Goal: Transaction & Acquisition: Purchase product/service

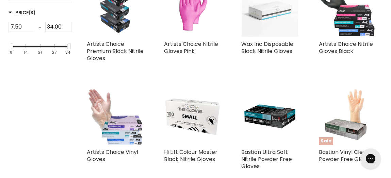
scroll to position [226, 0]
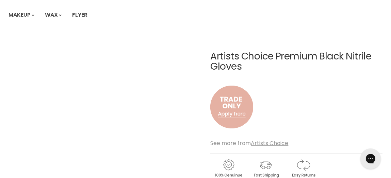
scroll to position [91, 0]
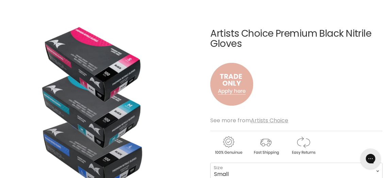
click at [106, 73] on img "Artists Choice Premium Black Nitrile Gloves image. Click or Scroll to Zoom." at bounding box center [94, 107] width 170 height 193
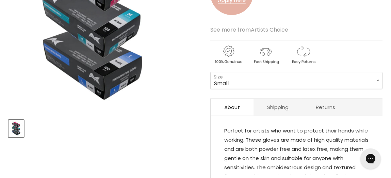
scroll to position [45, 0]
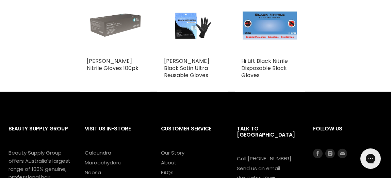
scroll to position [280, 0]
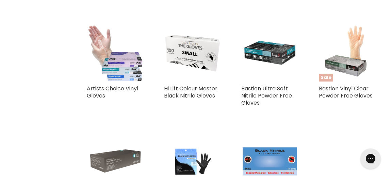
click at [274, 52] on img "Main content" at bounding box center [270, 53] width 57 height 57
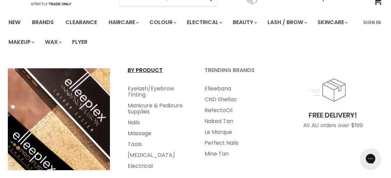
scroll to position [91, 0]
